Goal: Check status: Check status

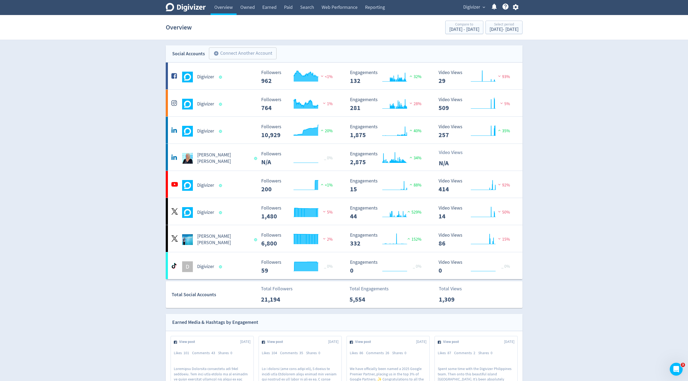
click at [476, 11] on span "Digivizer" at bounding box center [471, 7] width 17 height 9
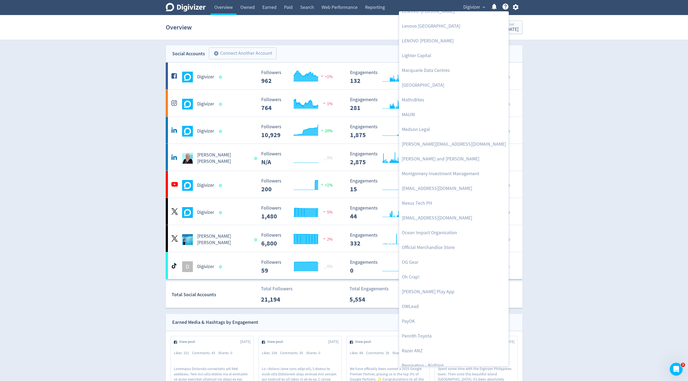
scroll to position [864, 0]
click at [430, 244] on link "Official Merchandise Store" at bounding box center [453, 247] width 109 height 15
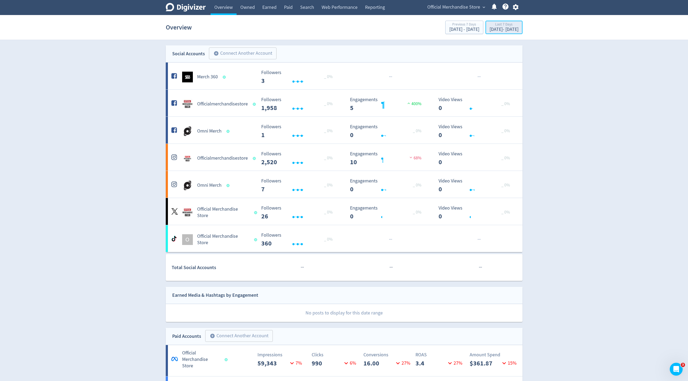
click at [498, 30] on div "[DATE] - [DATE]" at bounding box center [504, 29] width 29 height 5
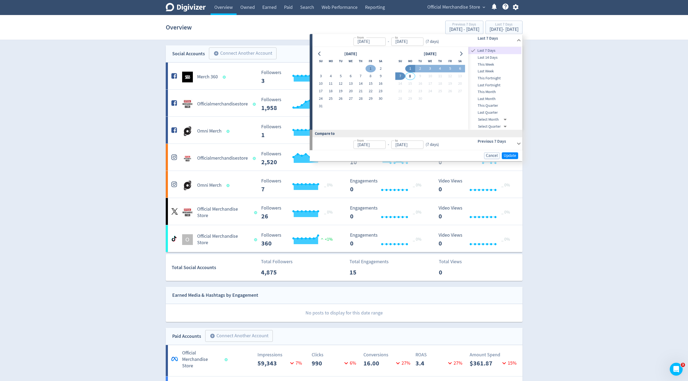
click at [372, 68] on button "1" at bounding box center [371, 69] width 10 height 8
type input "[DATE]"
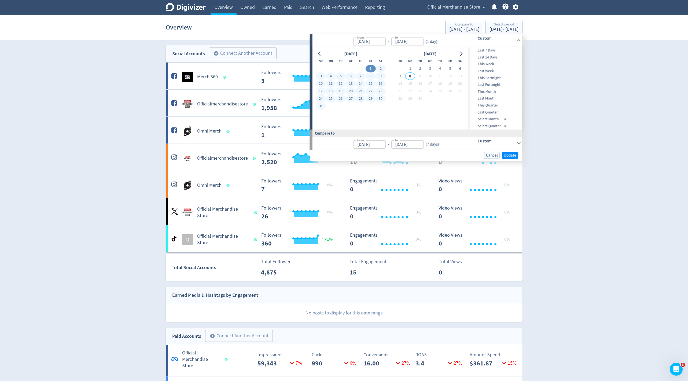
click at [320, 107] on button "31" at bounding box center [321, 107] width 10 height 8
type input "[DATE]"
click at [511, 154] on span "Update" at bounding box center [510, 155] width 13 height 4
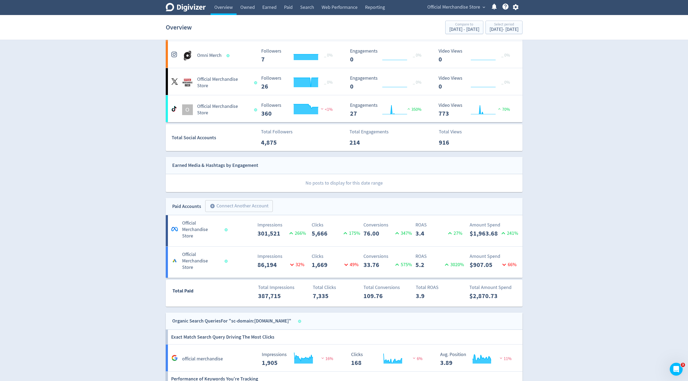
scroll to position [129, 0]
click at [496, 32] on div "[DATE] - [DATE]" at bounding box center [504, 29] width 29 height 5
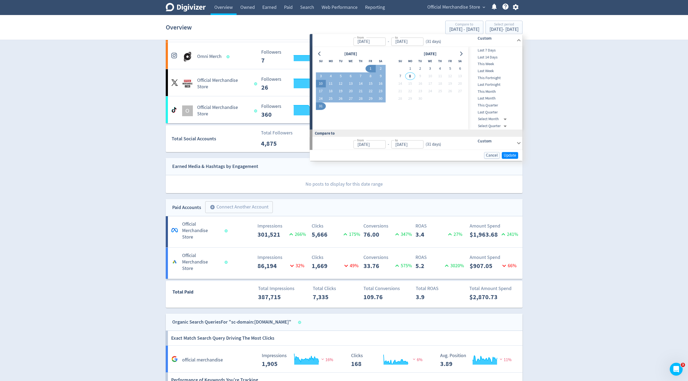
click at [321, 86] on button "10" at bounding box center [321, 84] width 10 height 8
type input "[DATE]"
click at [399, 77] on button "7" at bounding box center [400, 76] width 10 height 8
type input "[DATE]"
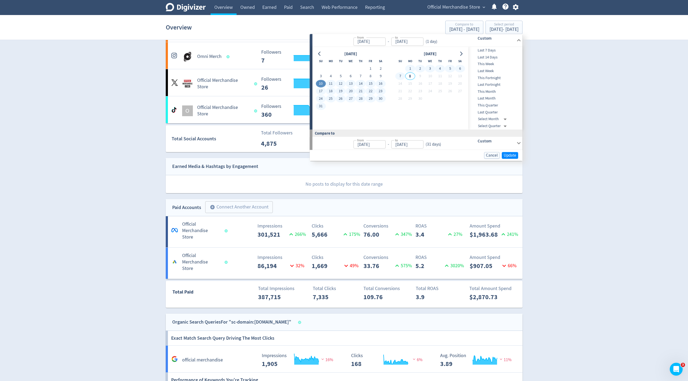
type input "[DATE]"
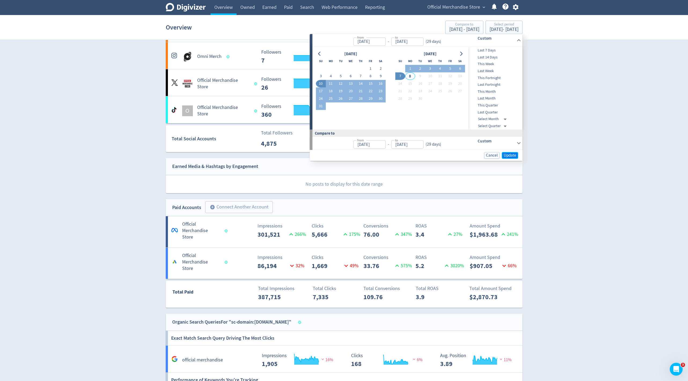
click at [515, 154] on span "Update" at bounding box center [510, 155] width 13 height 4
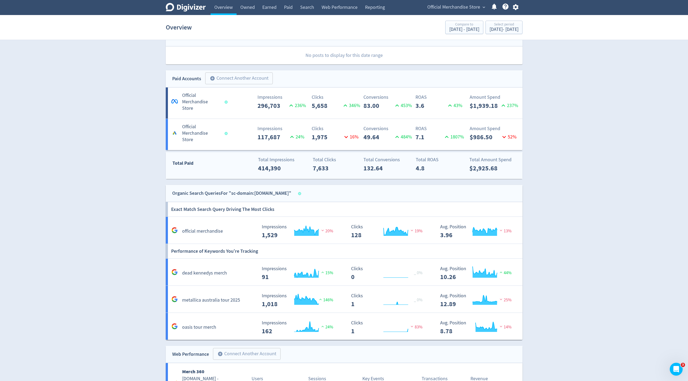
scroll to position [174, 0]
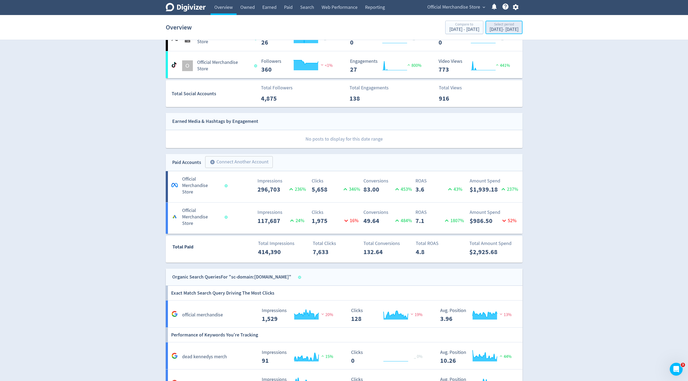
click at [490, 31] on div "[DATE] - [DATE]" at bounding box center [504, 29] width 29 height 5
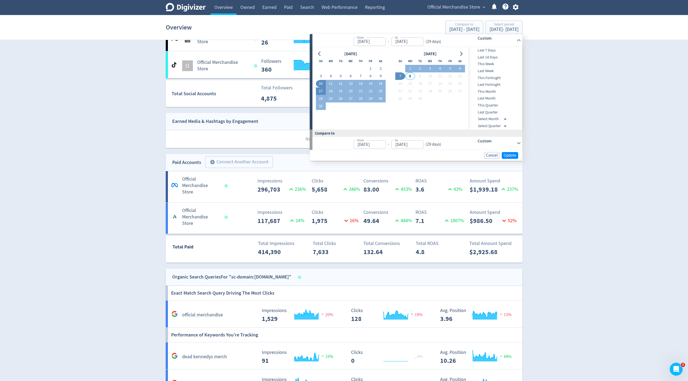
click at [321, 89] on button "17" at bounding box center [321, 91] width 10 height 8
type input "[DATE]"
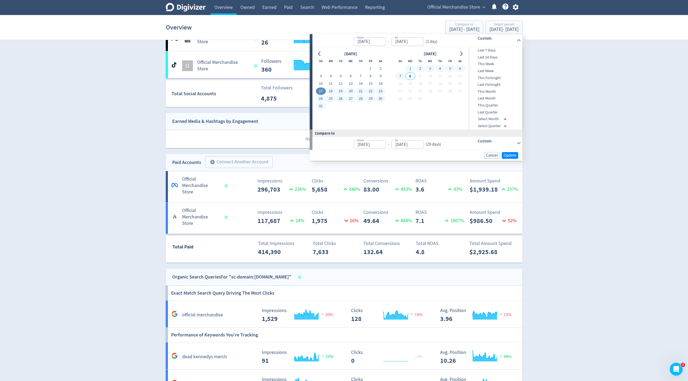
click at [402, 75] on button "7" at bounding box center [400, 76] width 10 height 8
type input "[DATE]"
click at [508, 154] on span "Update" at bounding box center [510, 155] width 13 height 4
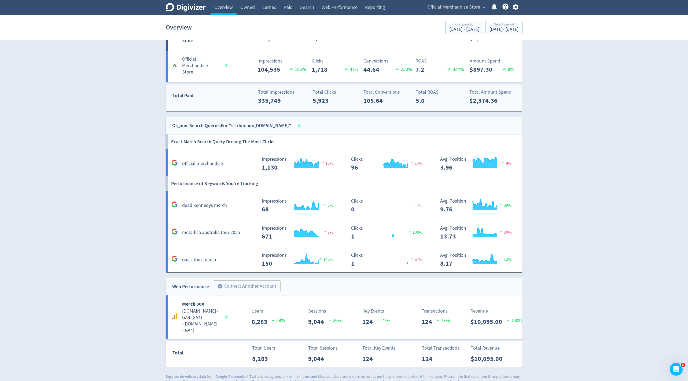
scroll to position [324, 0]
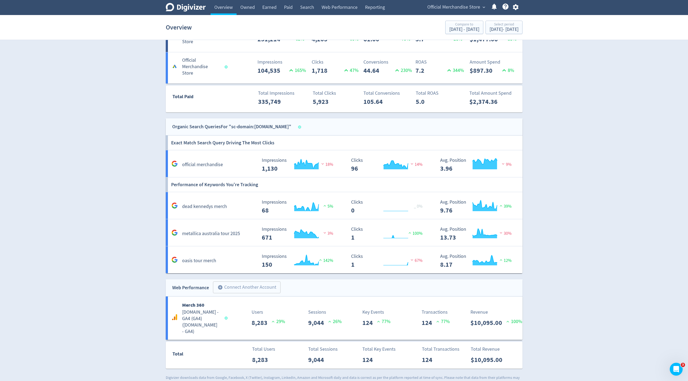
click at [579, 132] on div "Digivizer Logo [PERSON_NAME] Logo Overview Owned Earned Paid Search Web Perform…" at bounding box center [344, 31] width 688 height 710
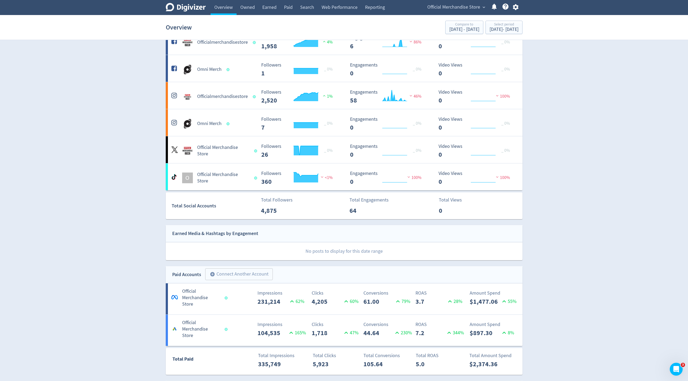
scroll to position [0, 0]
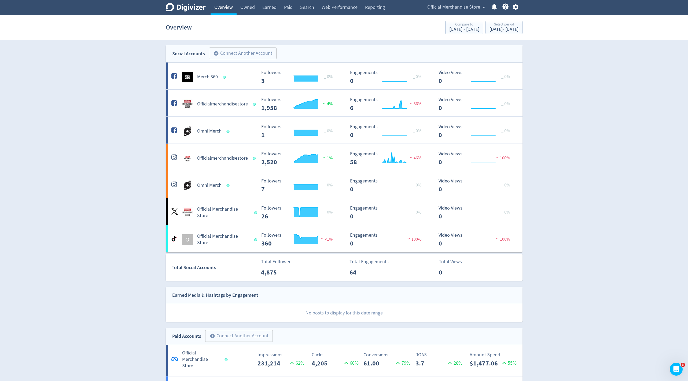
click at [220, 12] on link "Overview" at bounding box center [224, 7] width 26 height 15
click at [457, 8] on span "Official Merchandise Store" at bounding box center [454, 7] width 53 height 9
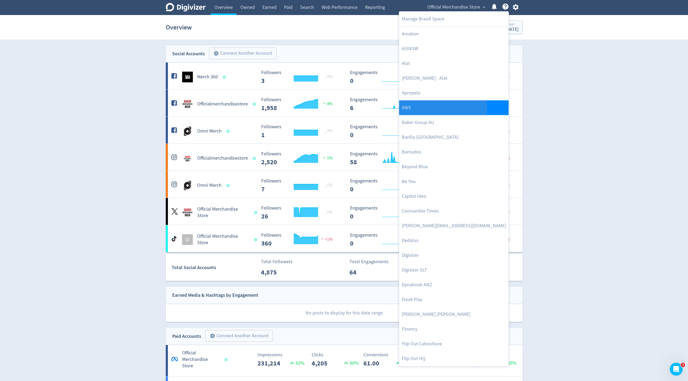
click at [421, 109] on link "AWS" at bounding box center [453, 107] width 109 height 15
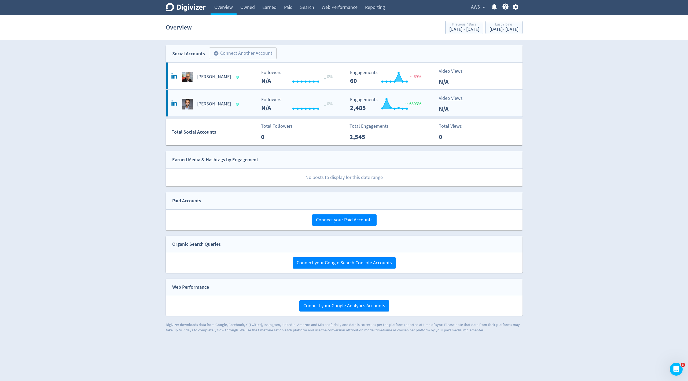
click at [362, 90] on Bohnet-platform2 "[PERSON_NAME] Created with Highcharts 10.3.3 _ 0% Followers N/A Created with Hi…" at bounding box center [344, 103] width 357 height 27
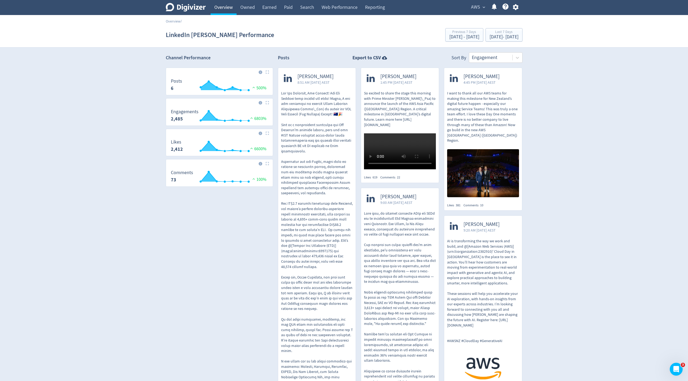
click at [223, 10] on link "Overview" at bounding box center [224, 7] width 26 height 15
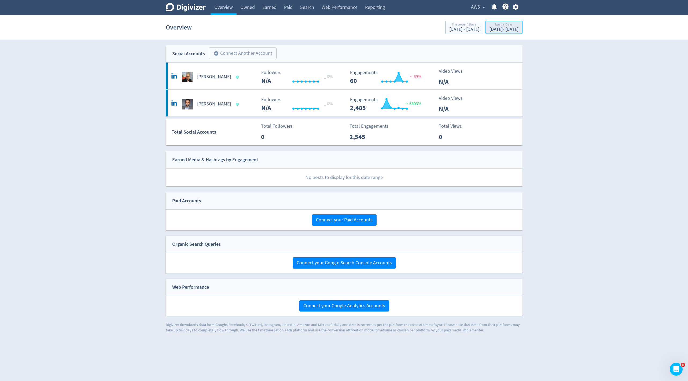
click at [490, 27] on div "[DATE] - [DATE]" at bounding box center [504, 29] width 29 height 5
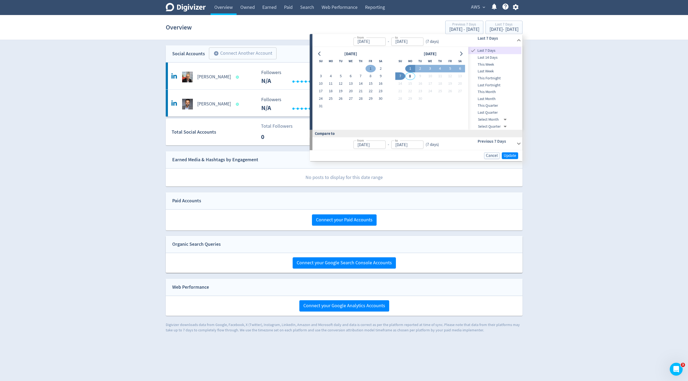
click at [372, 67] on button "1" at bounding box center [371, 69] width 10 height 8
type input "[DATE]"
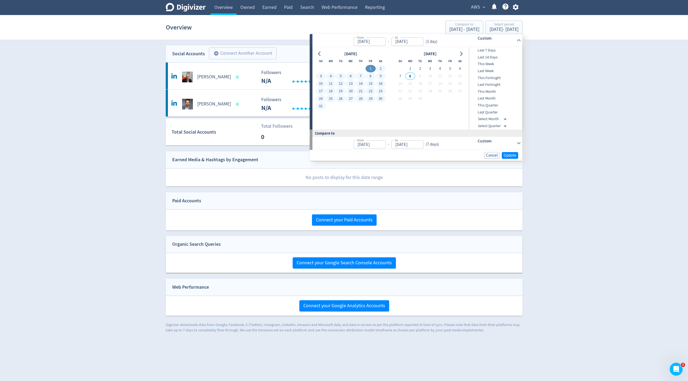
click at [319, 106] on button "31" at bounding box center [321, 107] width 10 height 8
type input "[DATE]"
click at [511, 154] on span "Update" at bounding box center [510, 155] width 13 height 4
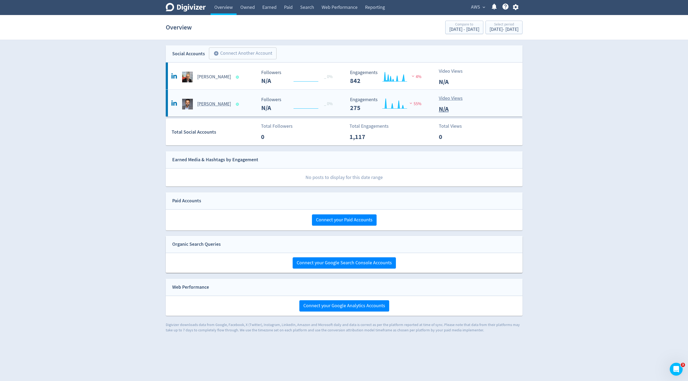
click at [419, 111] on Bohnet-platform2 "[PERSON_NAME] Created with Highcharts 10.3.3 _ 0% Followers N/A Created with Hi…" at bounding box center [344, 103] width 357 height 27
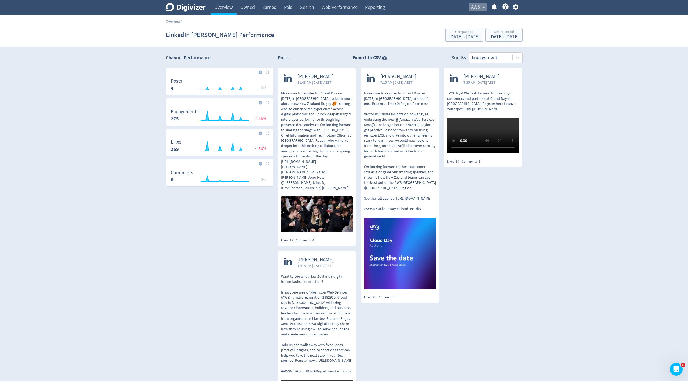
click at [480, 7] on span "AWS" at bounding box center [475, 7] width 9 height 9
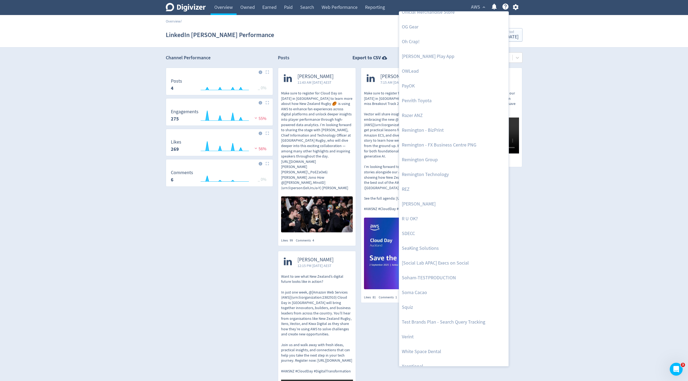
scroll to position [1106, 0]
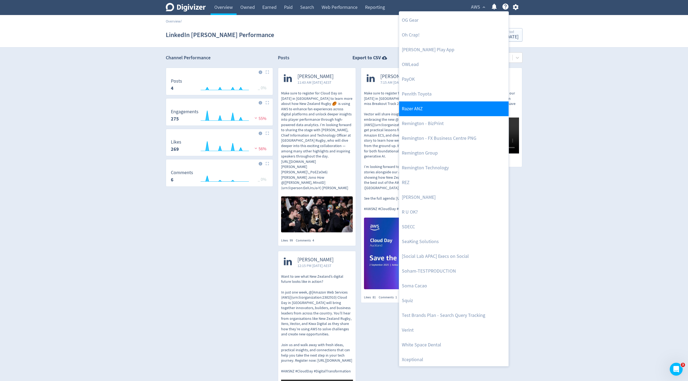
click at [436, 111] on link "Razer ANZ" at bounding box center [453, 108] width 109 height 15
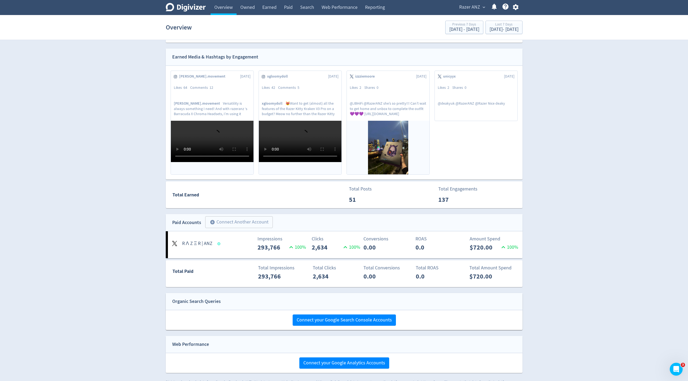
scroll to position [144, 0]
